Goal: Download file/media

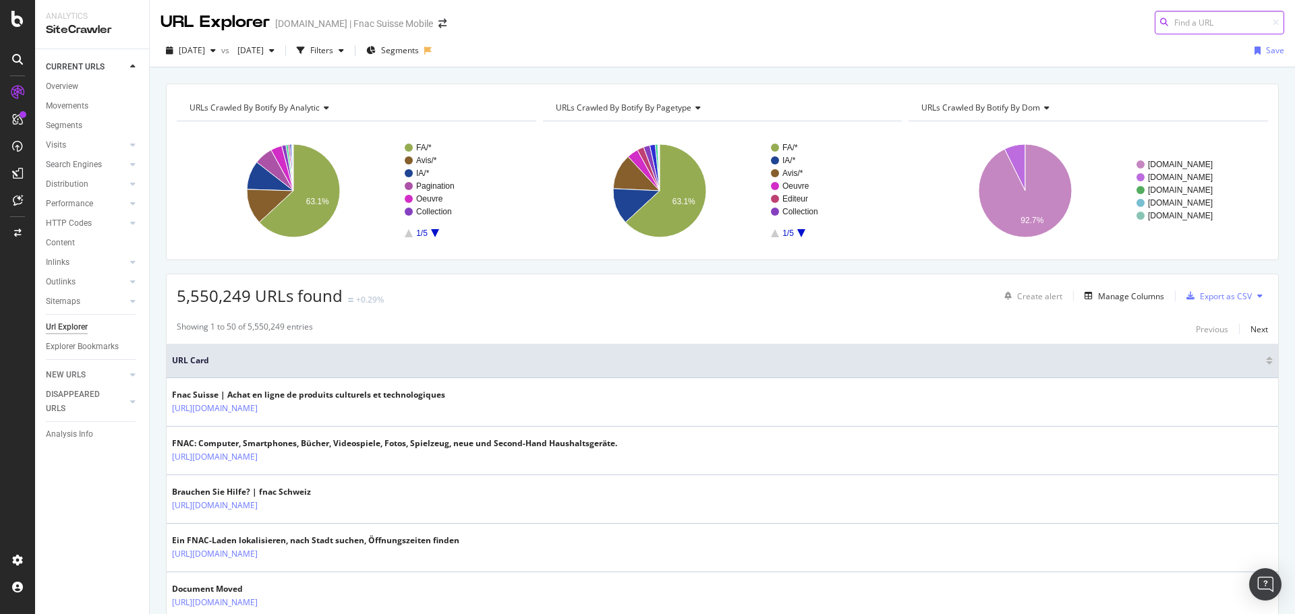
click at [1179, 26] on input at bounding box center [1219, 23] width 129 height 24
paste input "[URL][DOMAIN_NAME]"
click at [1200, 24] on input "[URL][DOMAIN_NAME]" at bounding box center [1219, 23] width 129 height 24
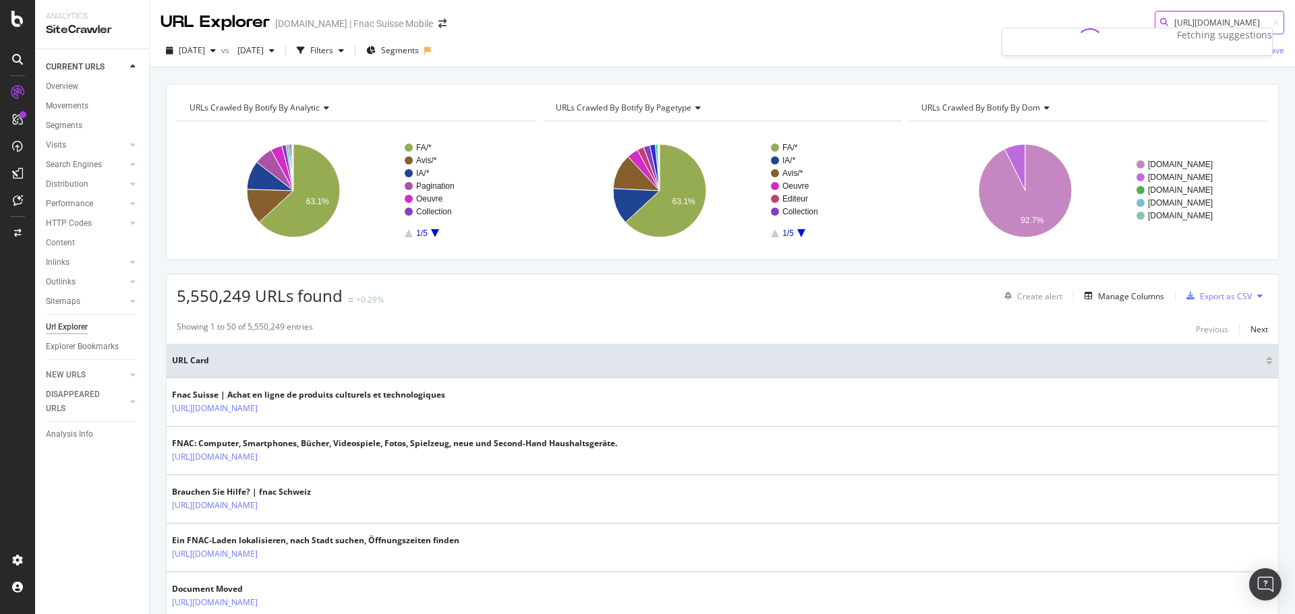
scroll to position [0, 35]
type input "[URL][DOMAIN_NAME]"
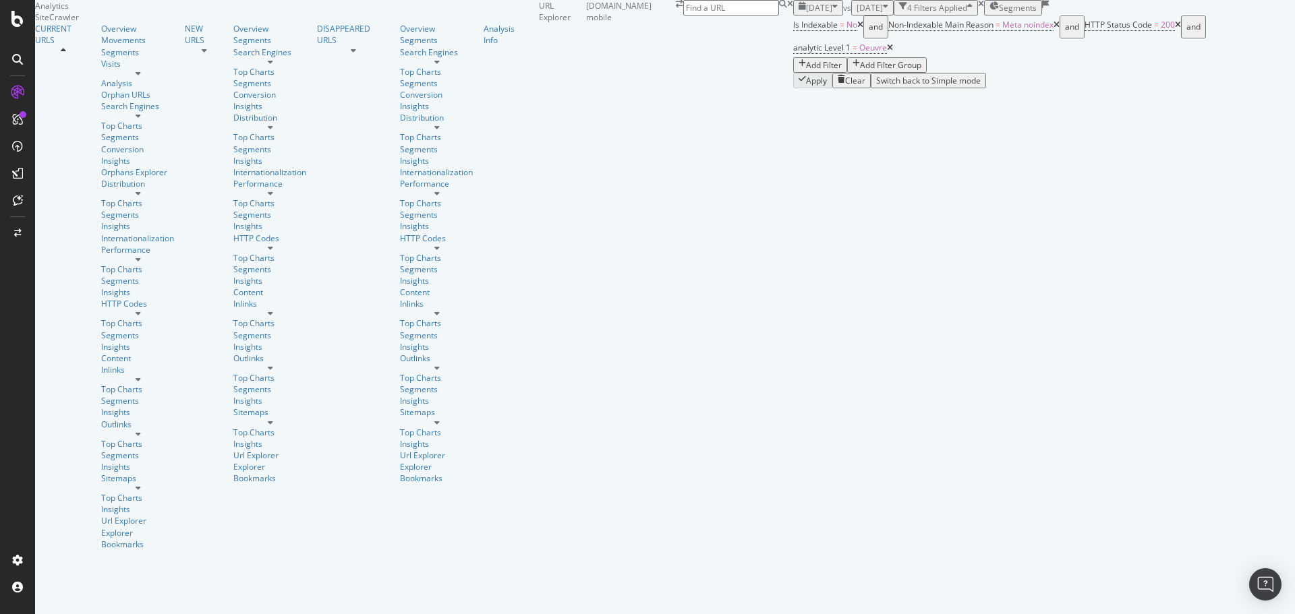
click at [799, 13] on div "[DATE]" at bounding box center [818, 7] width 39 height 11
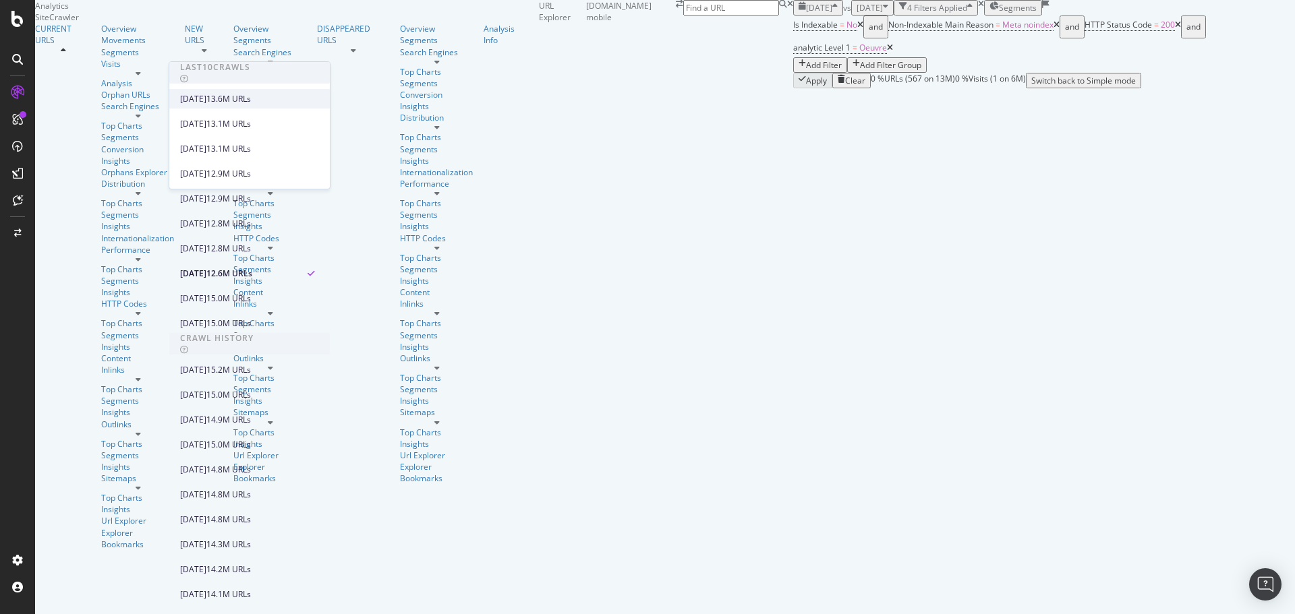
click at [251, 98] on div "13.6M URLs" at bounding box center [228, 99] width 45 height 12
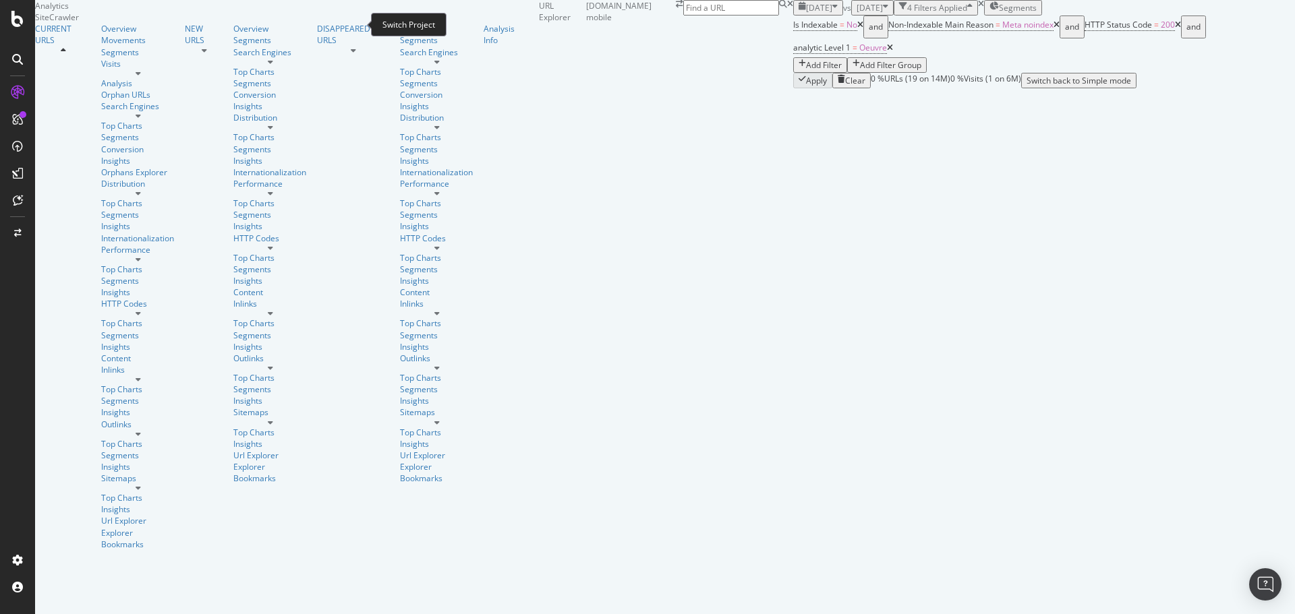
click at [676, 8] on icon "arrow-right-arrow-left" at bounding box center [679, 4] width 7 height 8
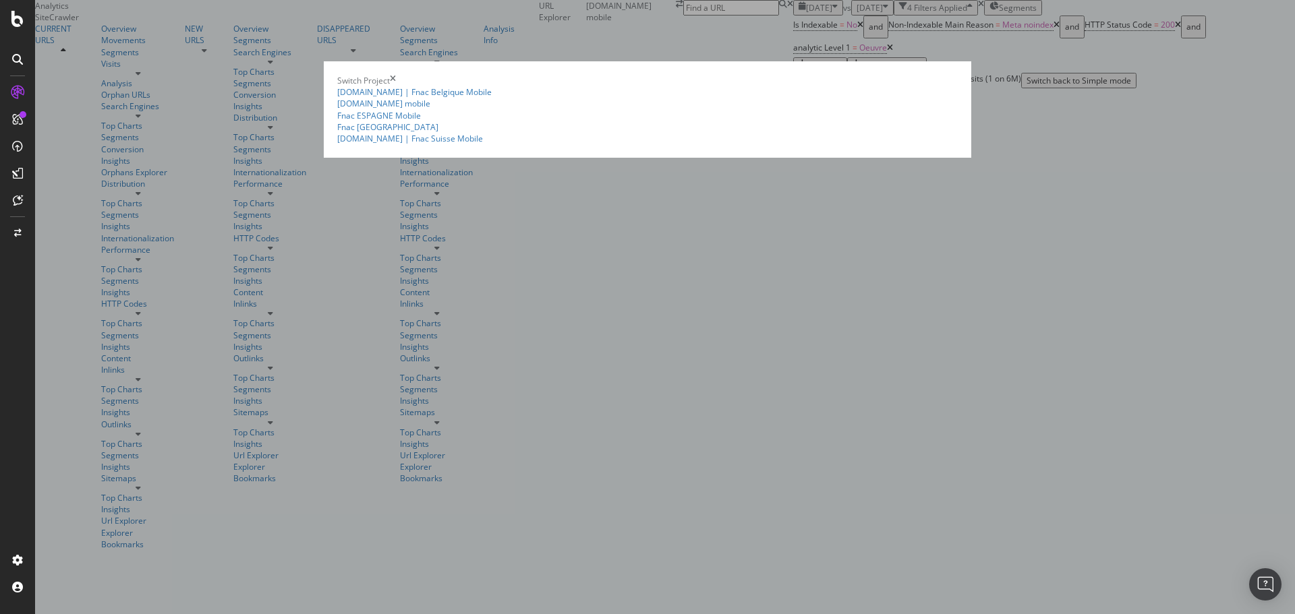
click at [396, 75] on icon "times" at bounding box center [393, 80] width 6 height 11
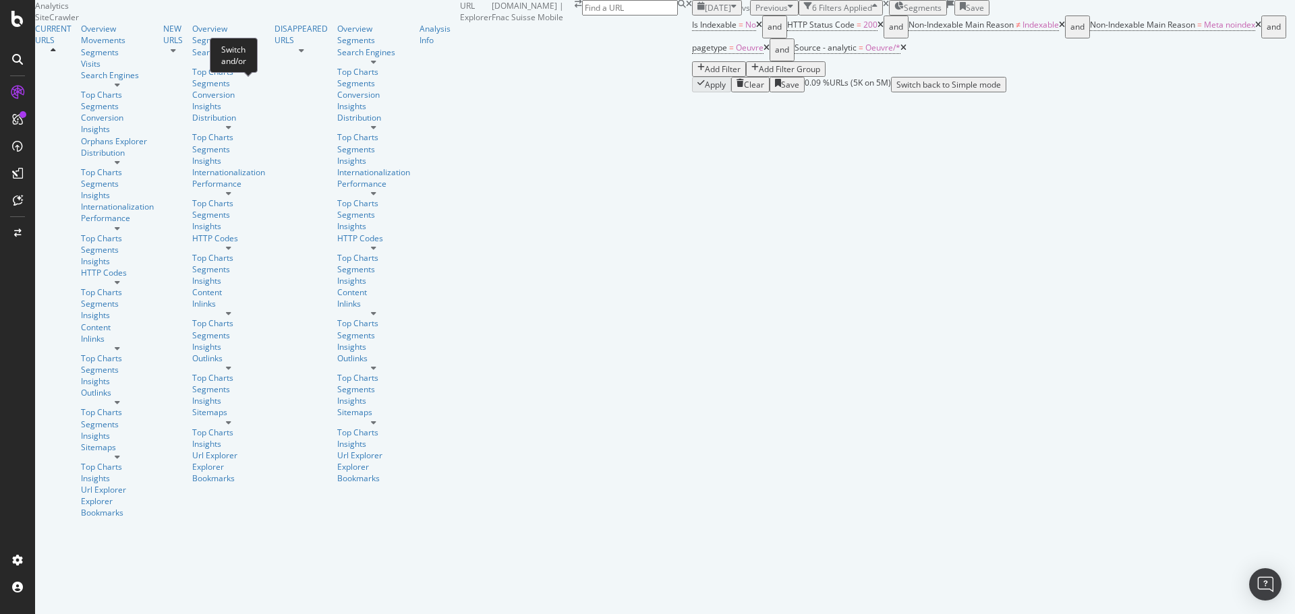
click at [221, 56] on div "Switch and/or" at bounding box center [234, 55] width 48 height 35
click at [705, 13] on span "[DATE]" at bounding box center [718, 7] width 26 height 11
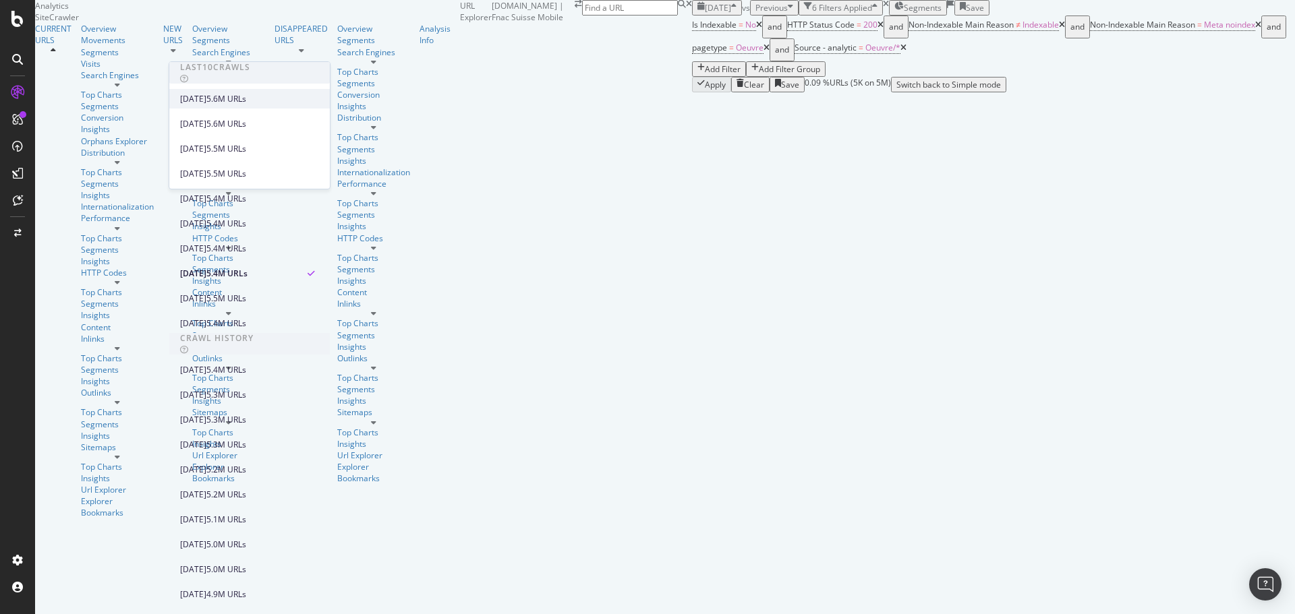
click at [233, 90] on div "2025 Aug. 31st 5.6M URLs" at bounding box center [249, 99] width 161 height 20
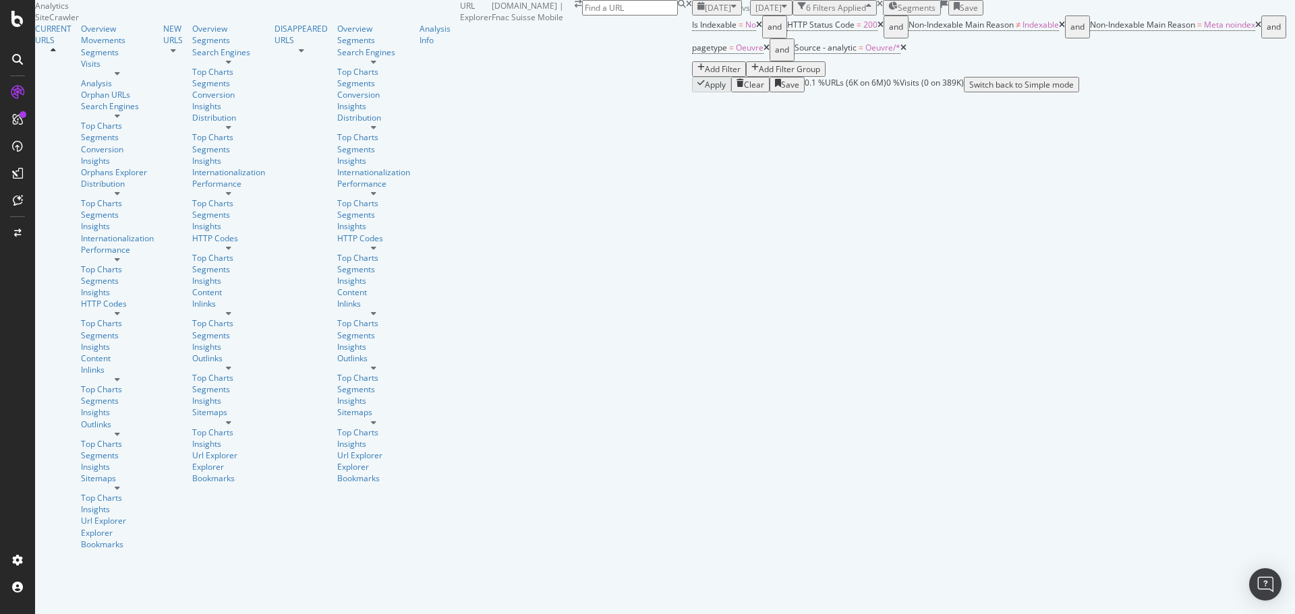
scroll to position [103, 0]
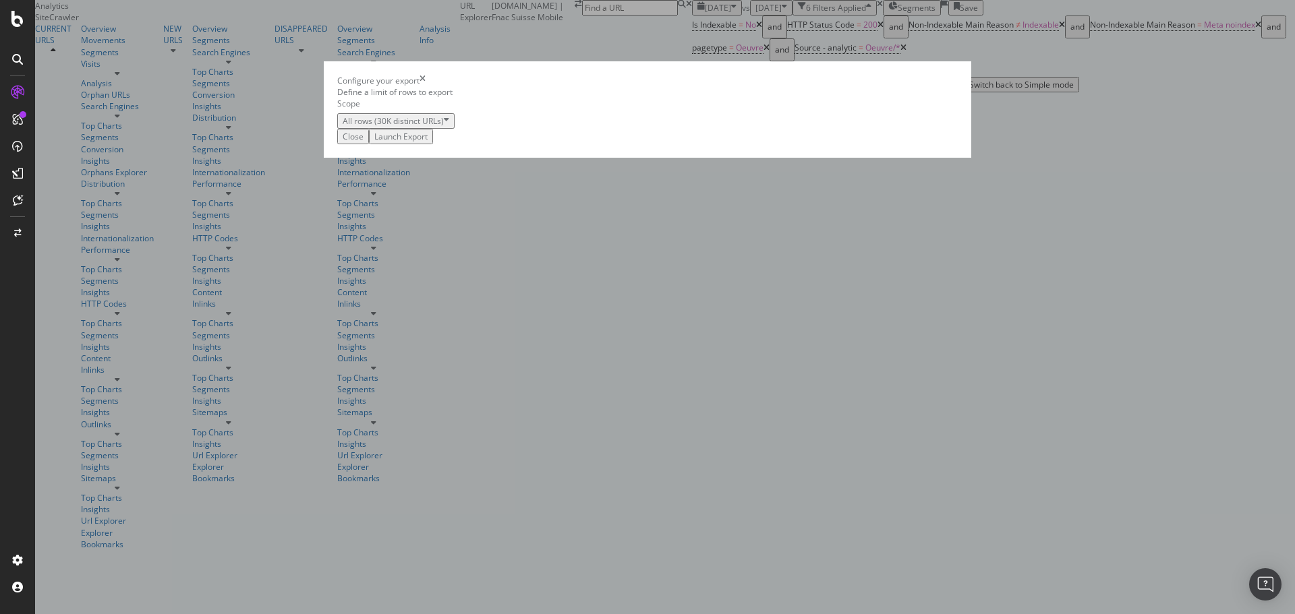
click at [428, 142] on div "Launch Export" at bounding box center [400, 136] width 53 height 11
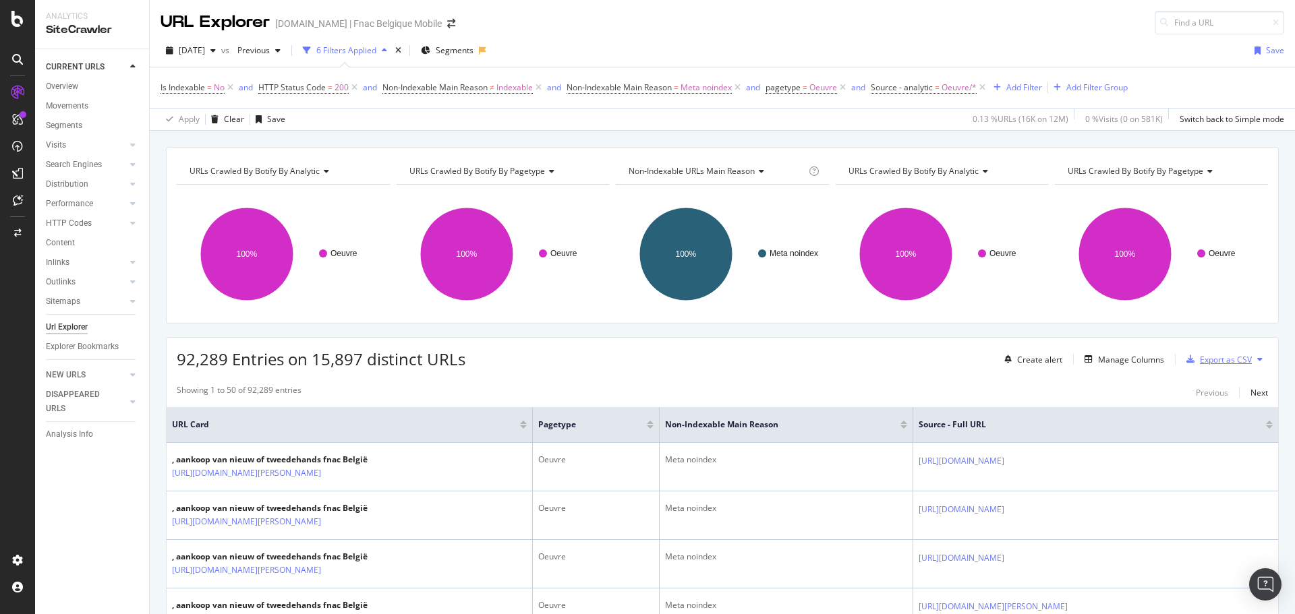
click at [1202, 366] on div "Export as CSV" at bounding box center [1216, 359] width 71 height 20
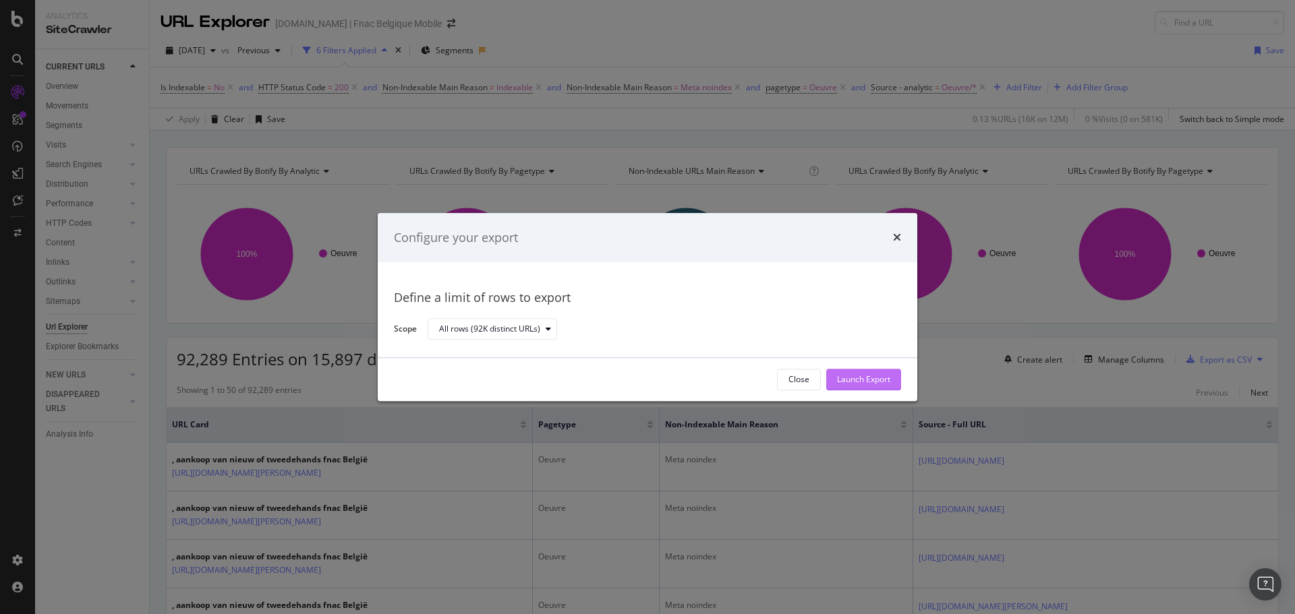
click at [863, 383] on div "Launch Export" at bounding box center [863, 379] width 53 height 11
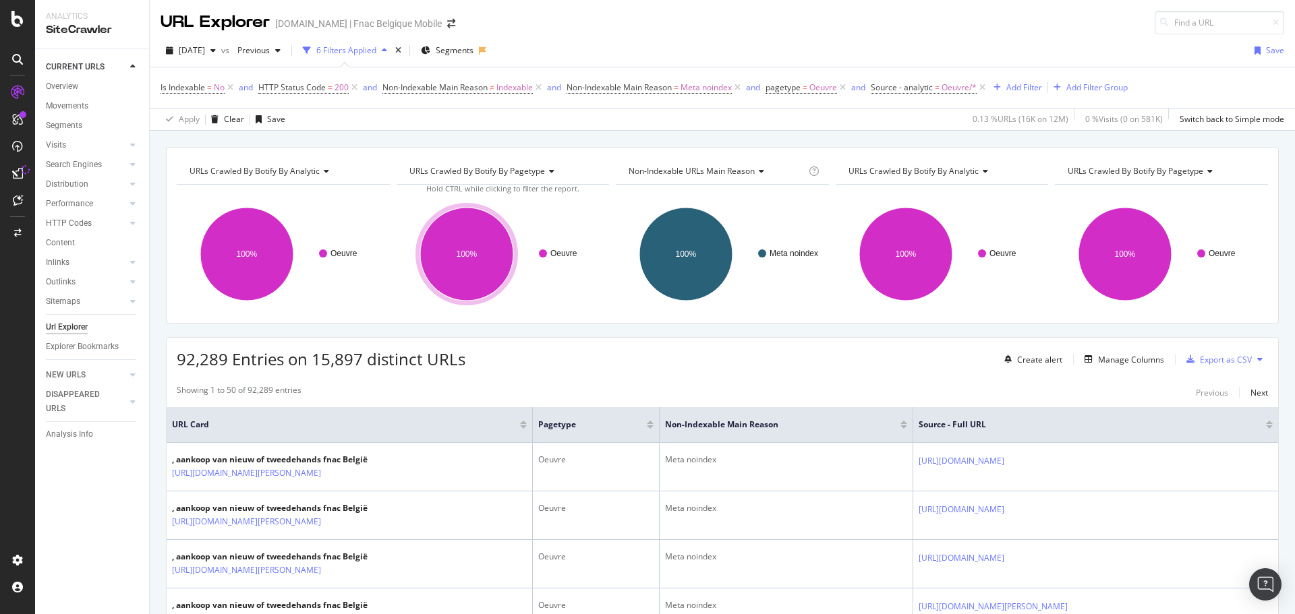
click at [17, 177] on icon at bounding box center [17, 173] width 11 height 11
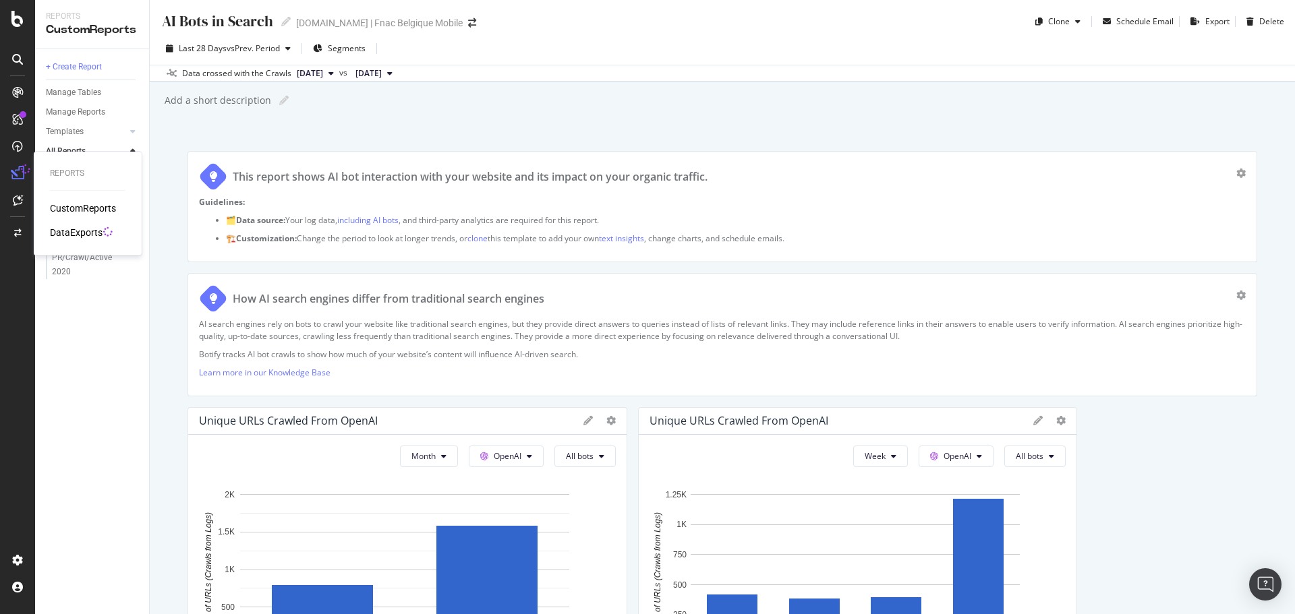
click at [75, 229] on div "DataExports" at bounding box center [76, 232] width 53 height 13
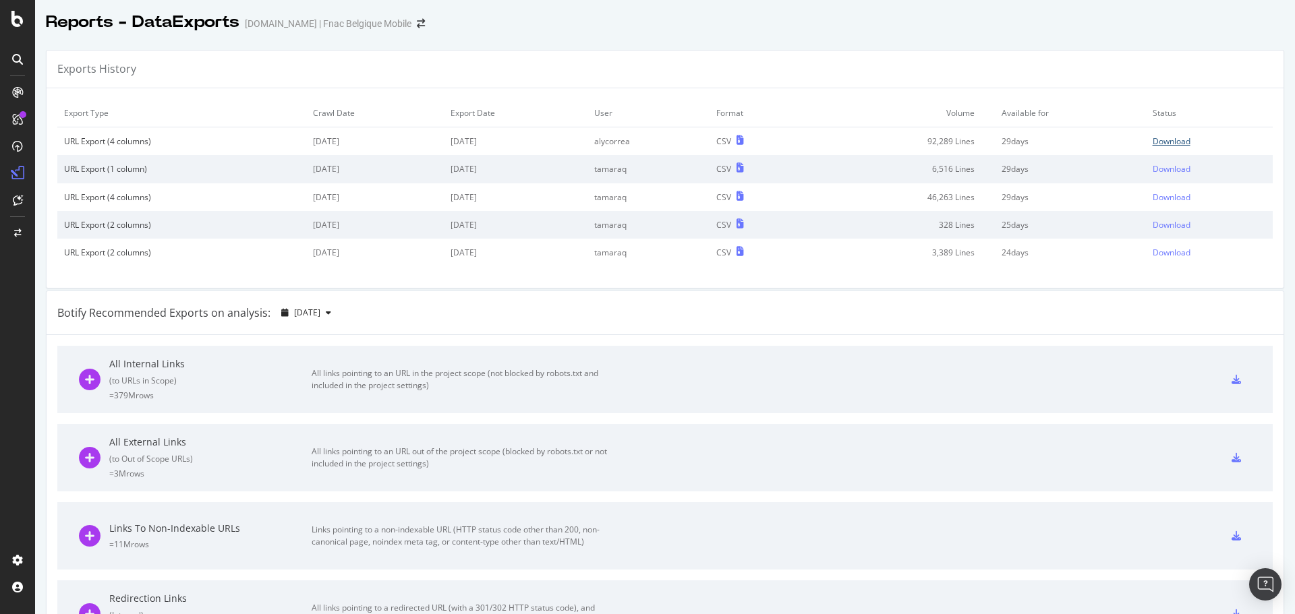
click at [1163, 144] on div "Download" at bounding box center [1172, 141] width 38 height 11
